Goal: Use online tool/utility

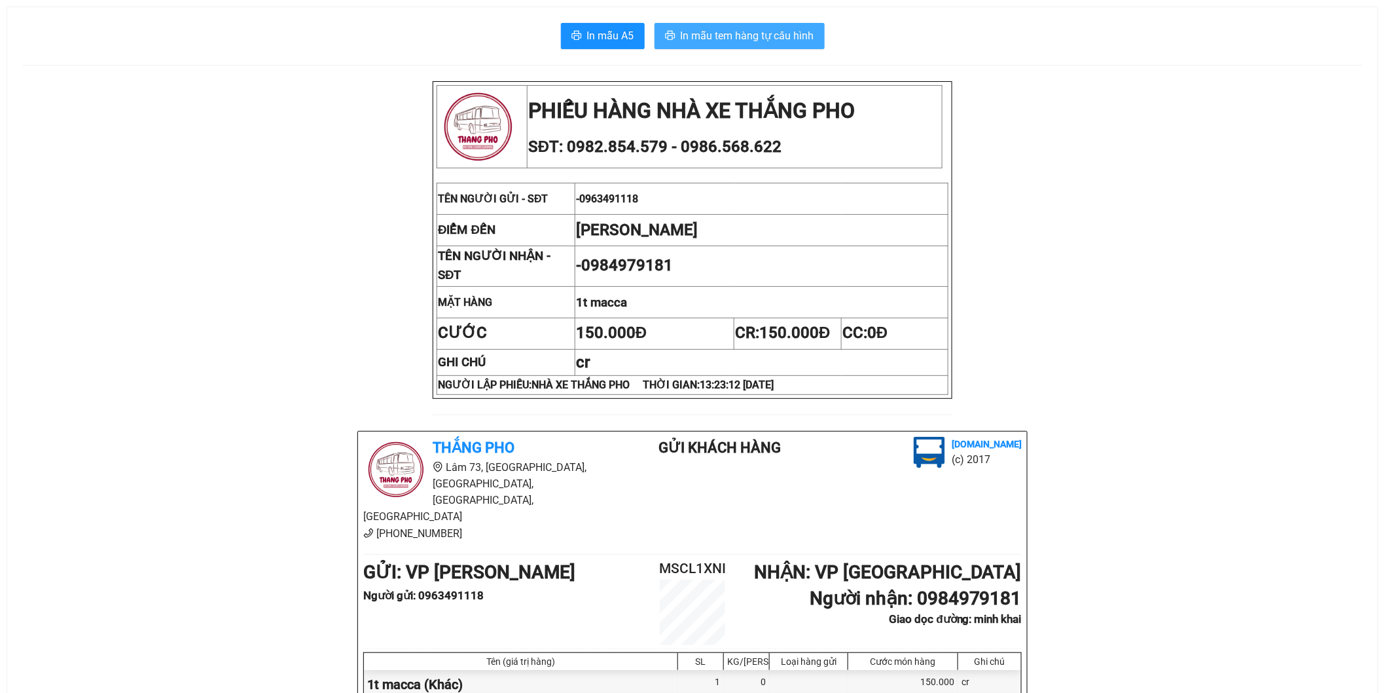
click at [736, 37] on span "In mẫu tem hàng tự cấu hình" at bounding box center [748, 35] width 134 height 16
click at [765, 42] on span "In mẫu tem hàng tự cấu hình" at bounding box center [748, 35] width 134 height 16
